Goal: Find specific page/section: Find specific page/section

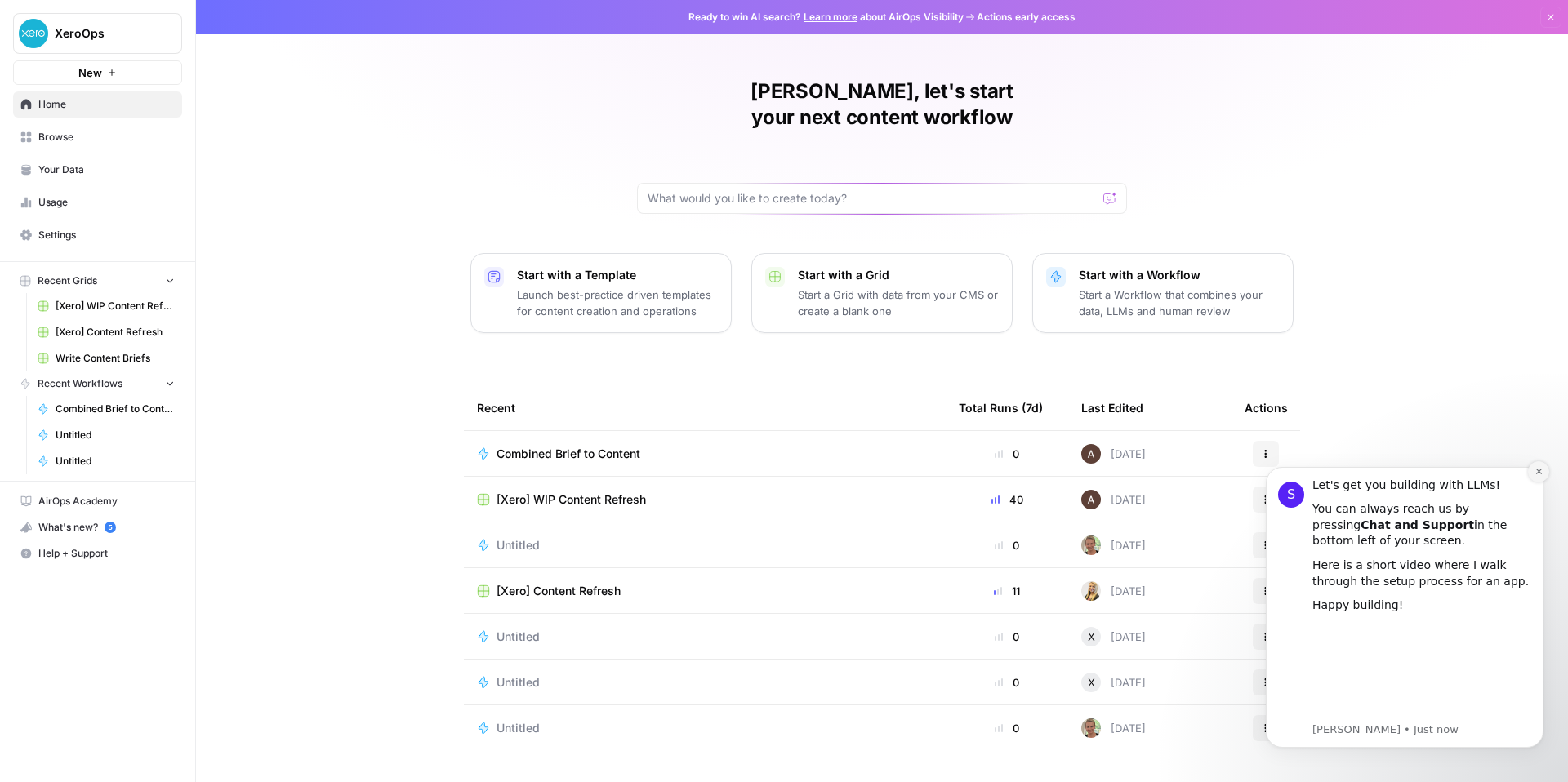
click at [1542, 469] on icon "Dismiss notification" at bounding box center [1539, 471] width 9 height 9
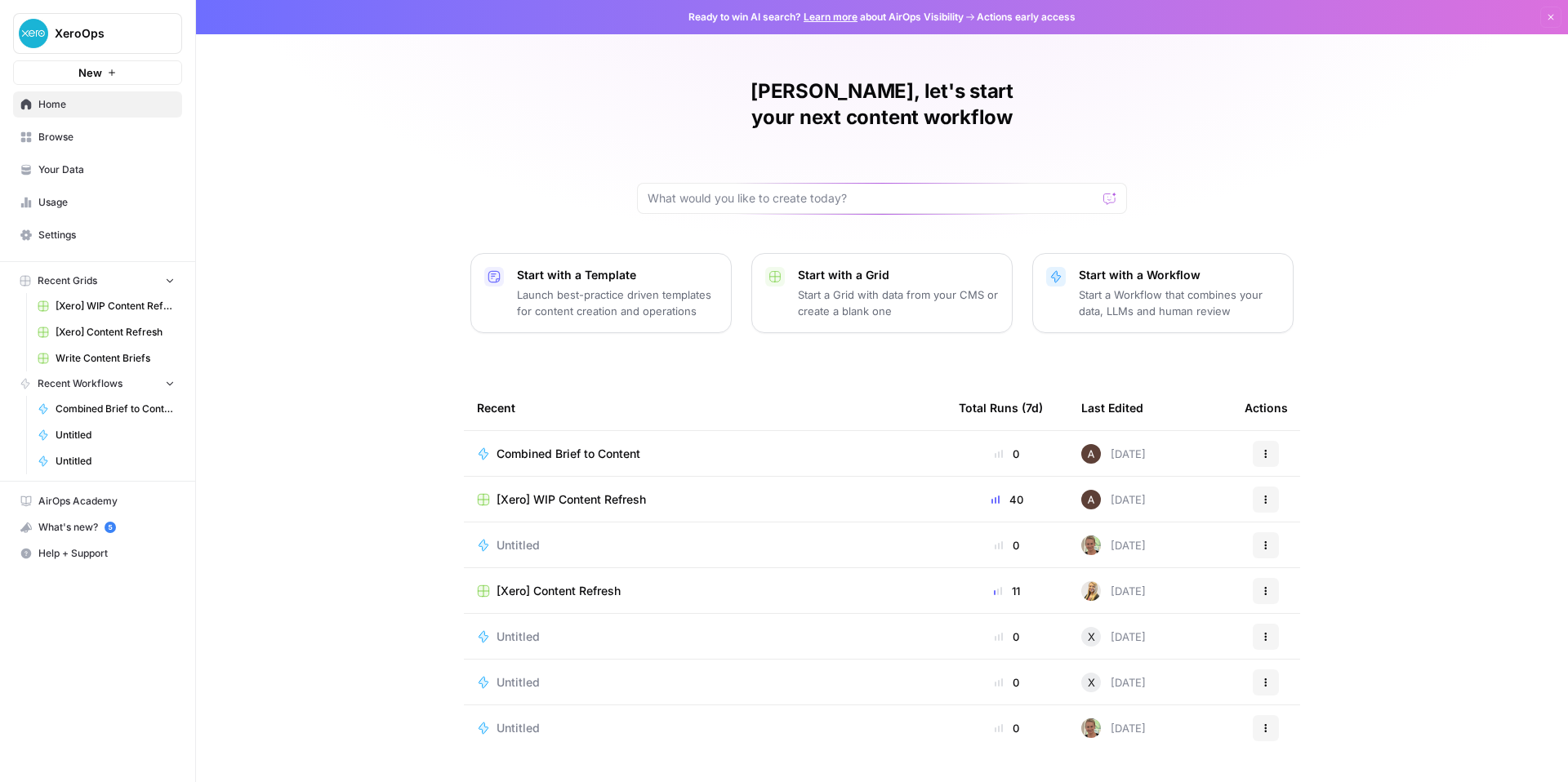
scroll to position [121, 0]
click at [496, 537] on span "Untitled" at bounding box center [518, 545] width 44 height 16
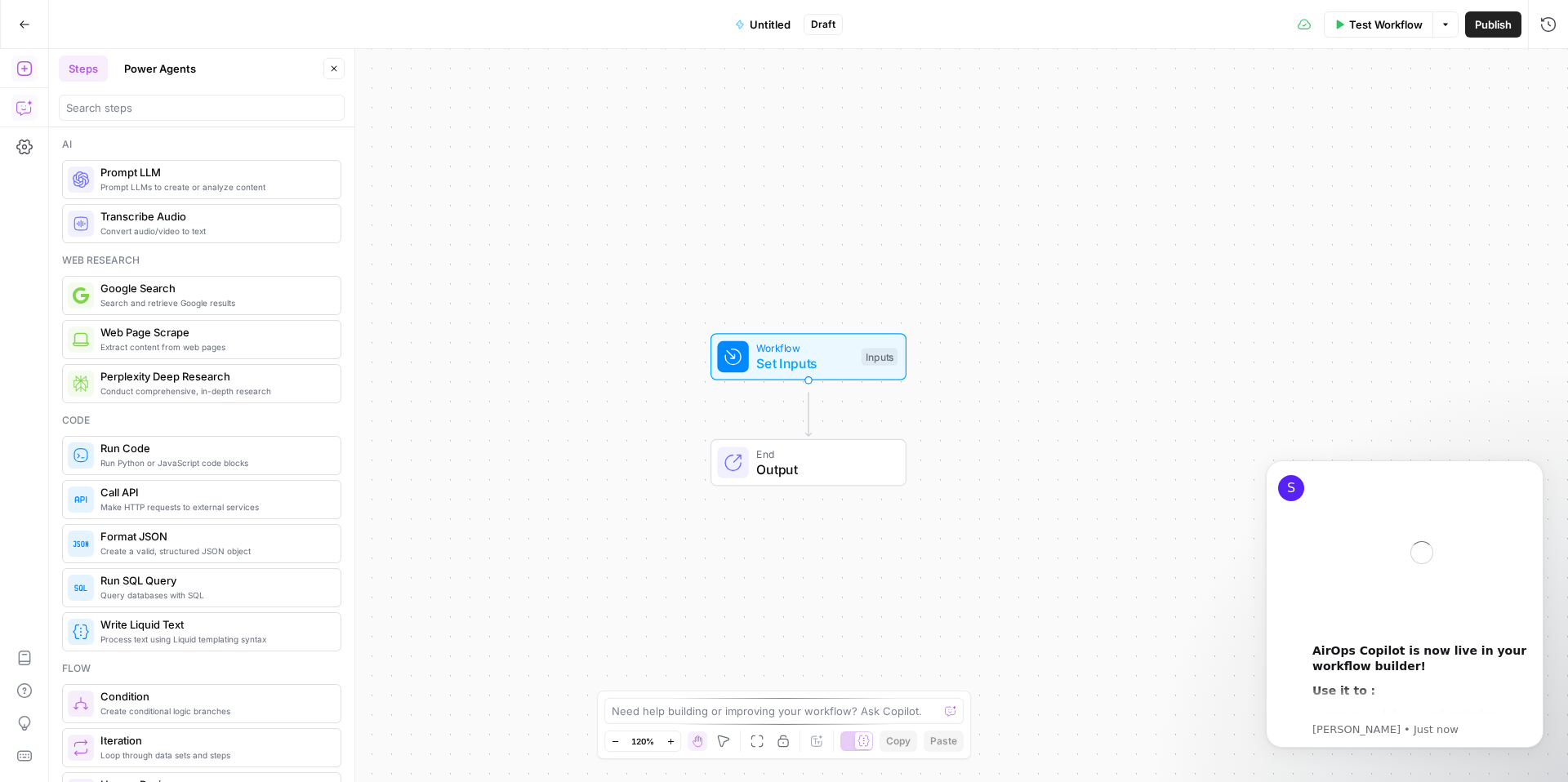
click at [17, 20] on button "Go Back" at bounding box center [25, 25] width 29 height 29
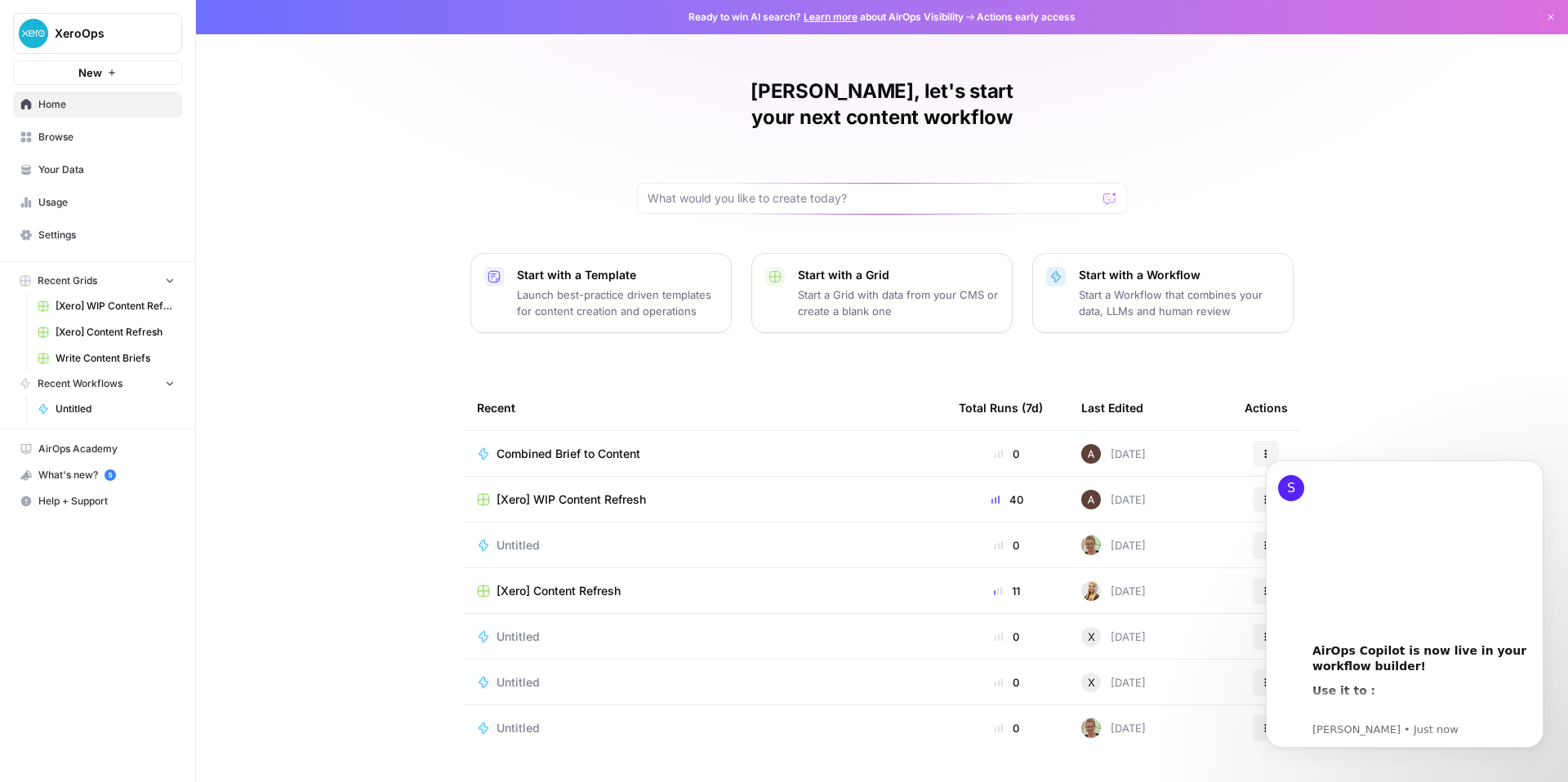
scroll to position [109, 0]
click at [1534, 462] on icon "Dismiss notification" at bounding box center [1539, 465] width 9 height 9
